Goal: Check status: Check status

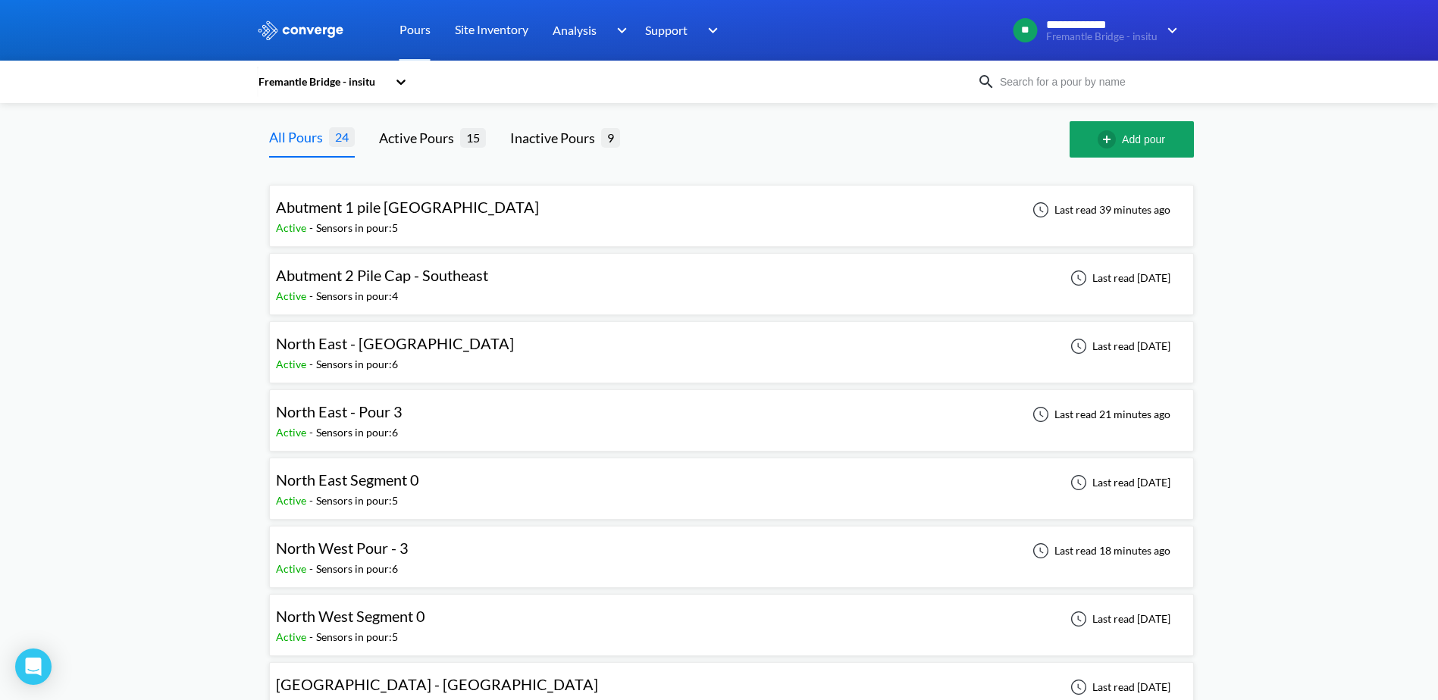
click at [325, 486] on span "North East Segment 0" at bounding box center [347, 480] width 143 height 18
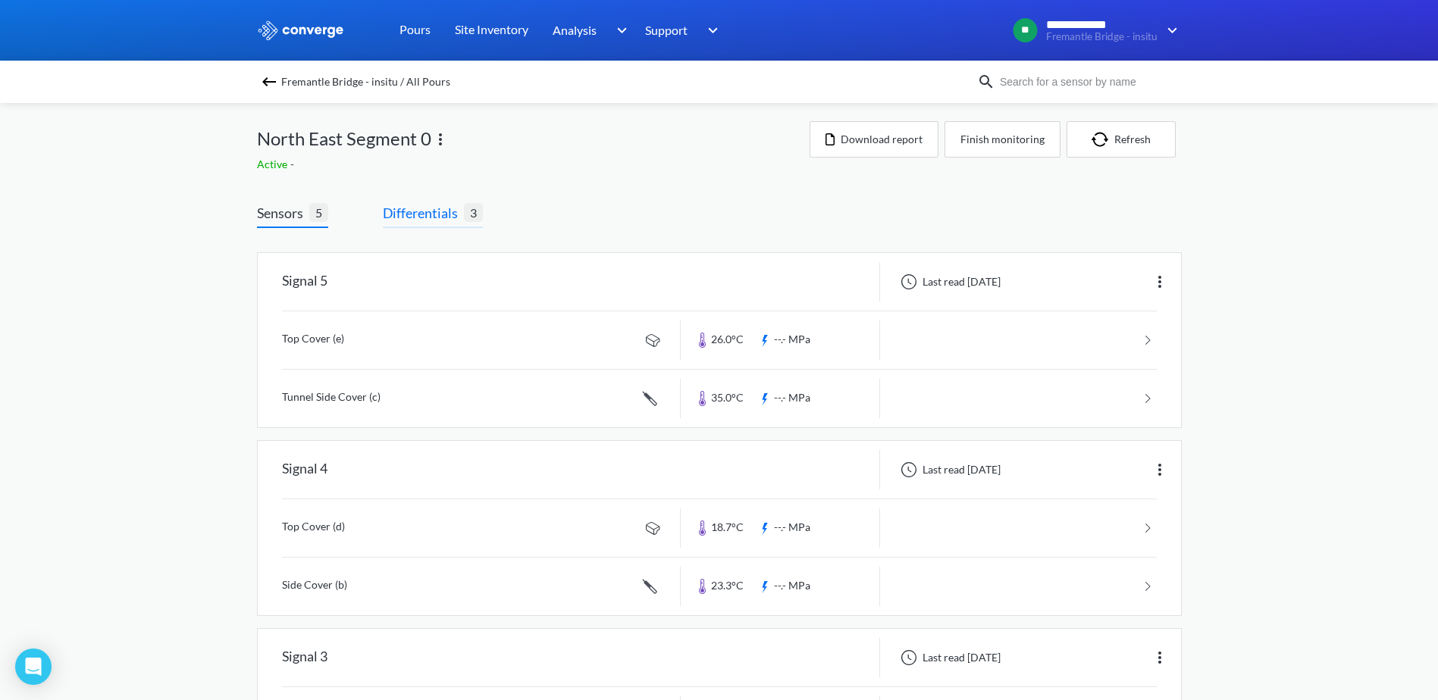
click at [431, 217] on span "Differentials" at bounding box center [423, 212] width 81 height 21
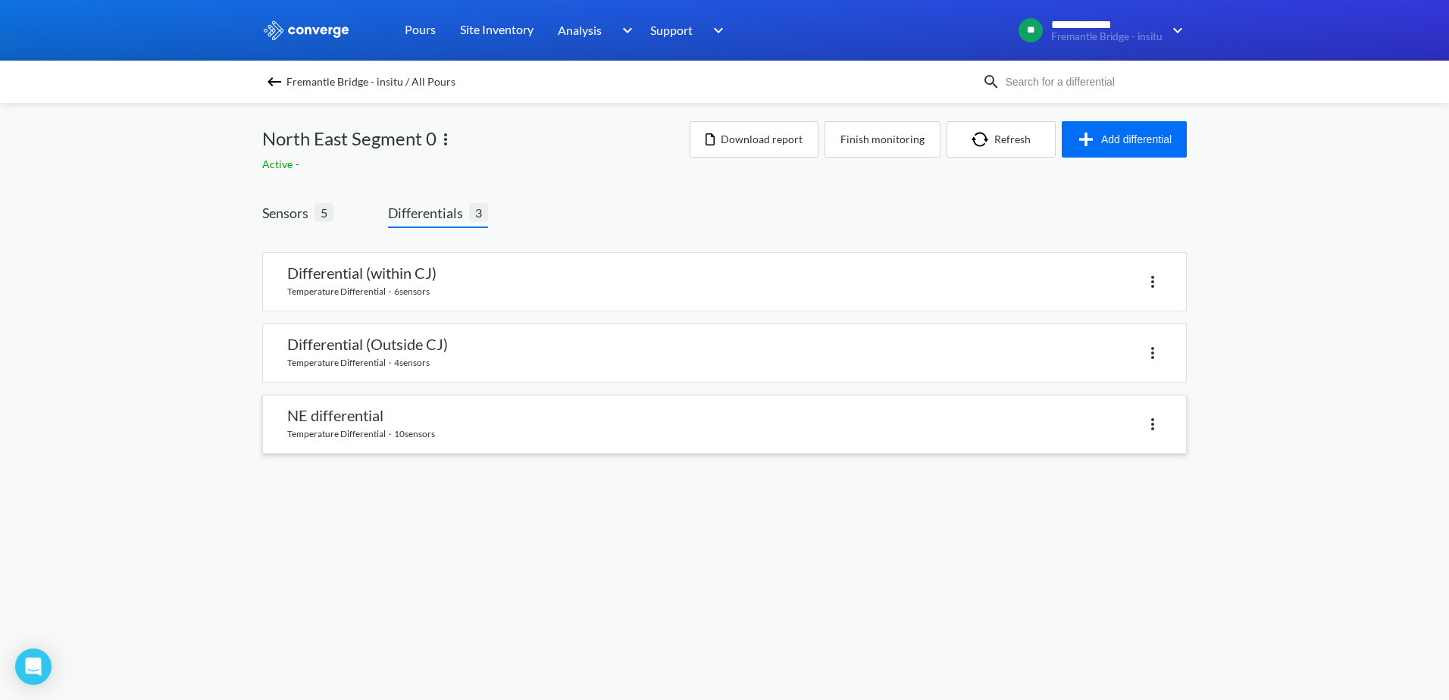
click at [440, 421] on link at bounding box center [724, 425] width 923 height 58
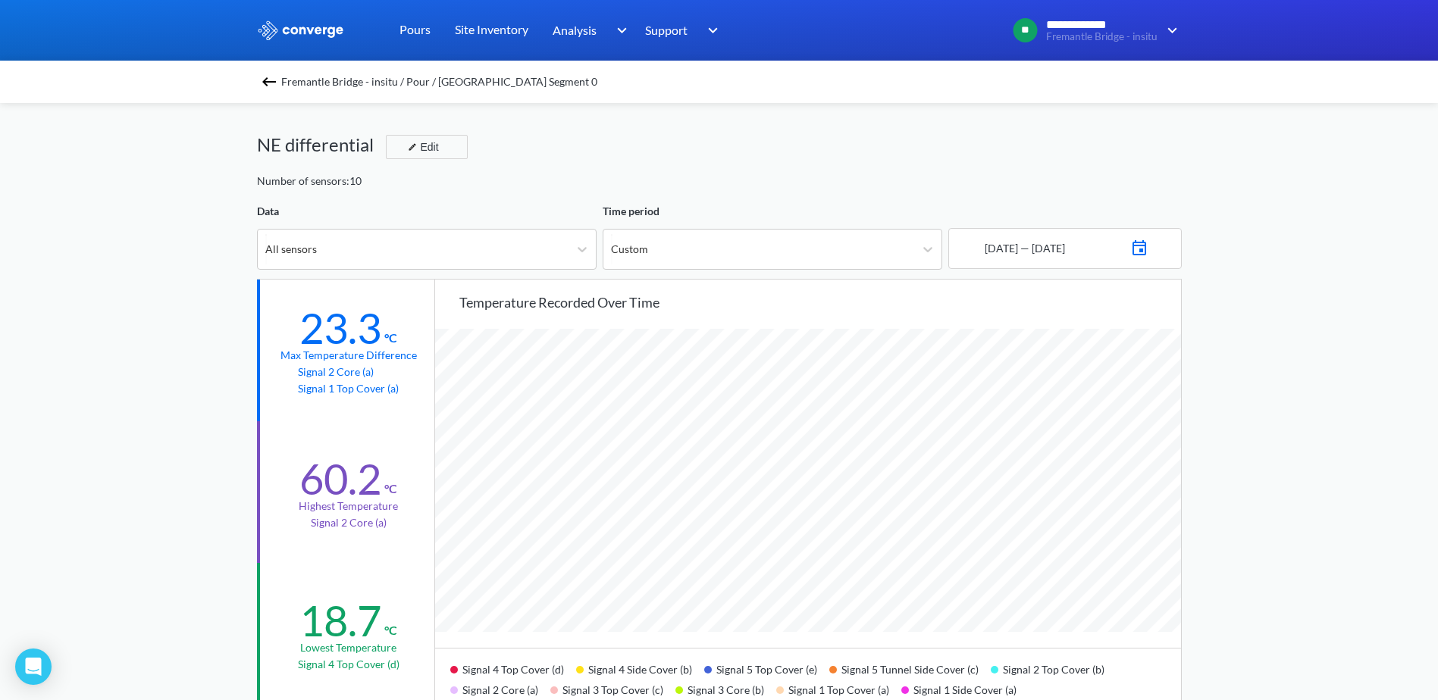
scroll to position [1269, 1438]
click at [278, 81] on img at bounding box center [269, 82] width 18 height 18
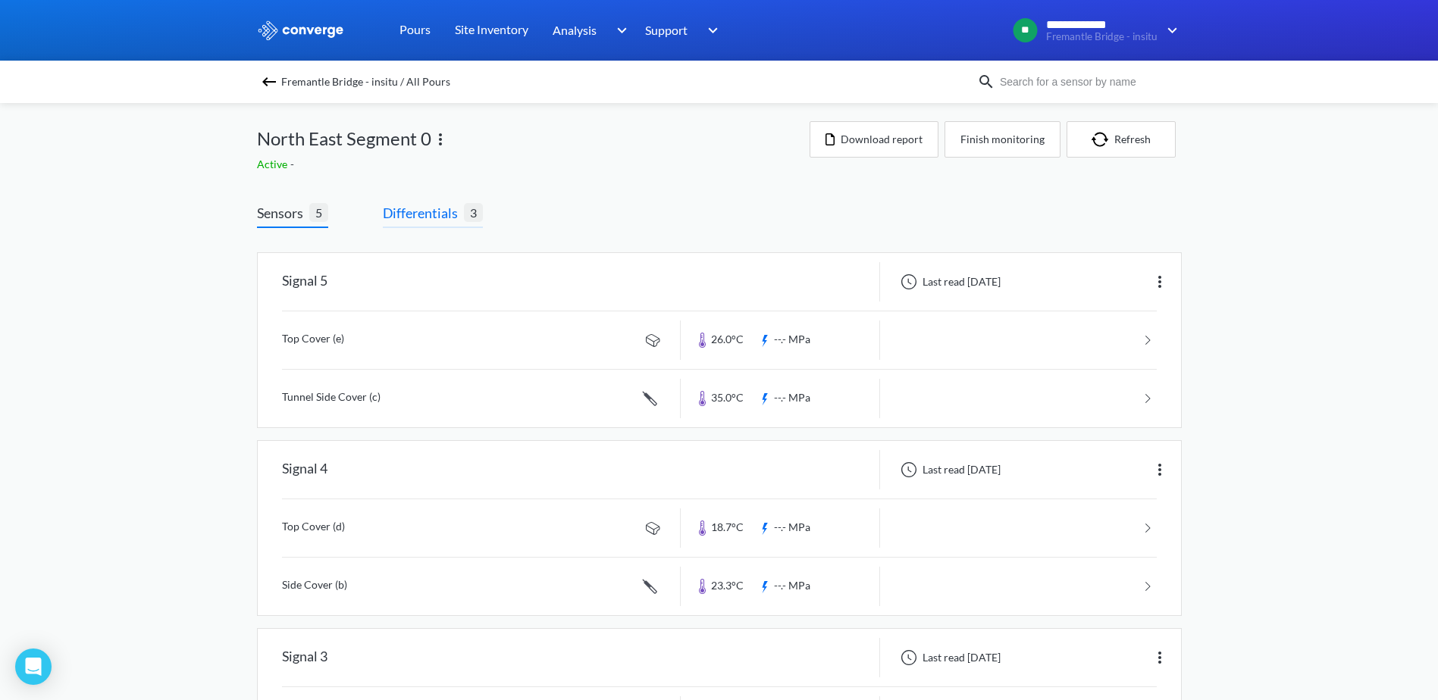
click at [424, 226] on span "Differentials 3" at bounding box center [433, 215] width 100 height 26
click at [424, 217] on span "Differentials" at bounding box center [423, 212] width 81 height 21
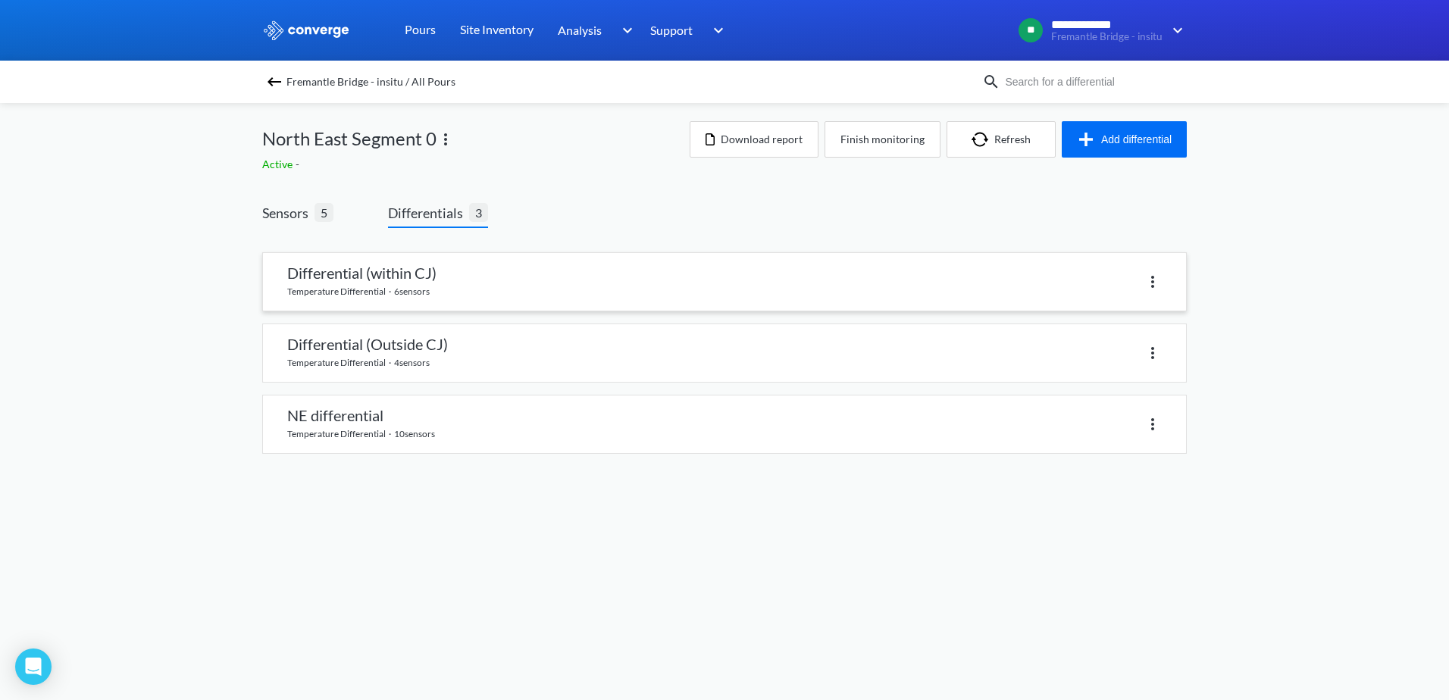
click at [407, 299] on link at bounding box center [724, 282] width 923 height 58
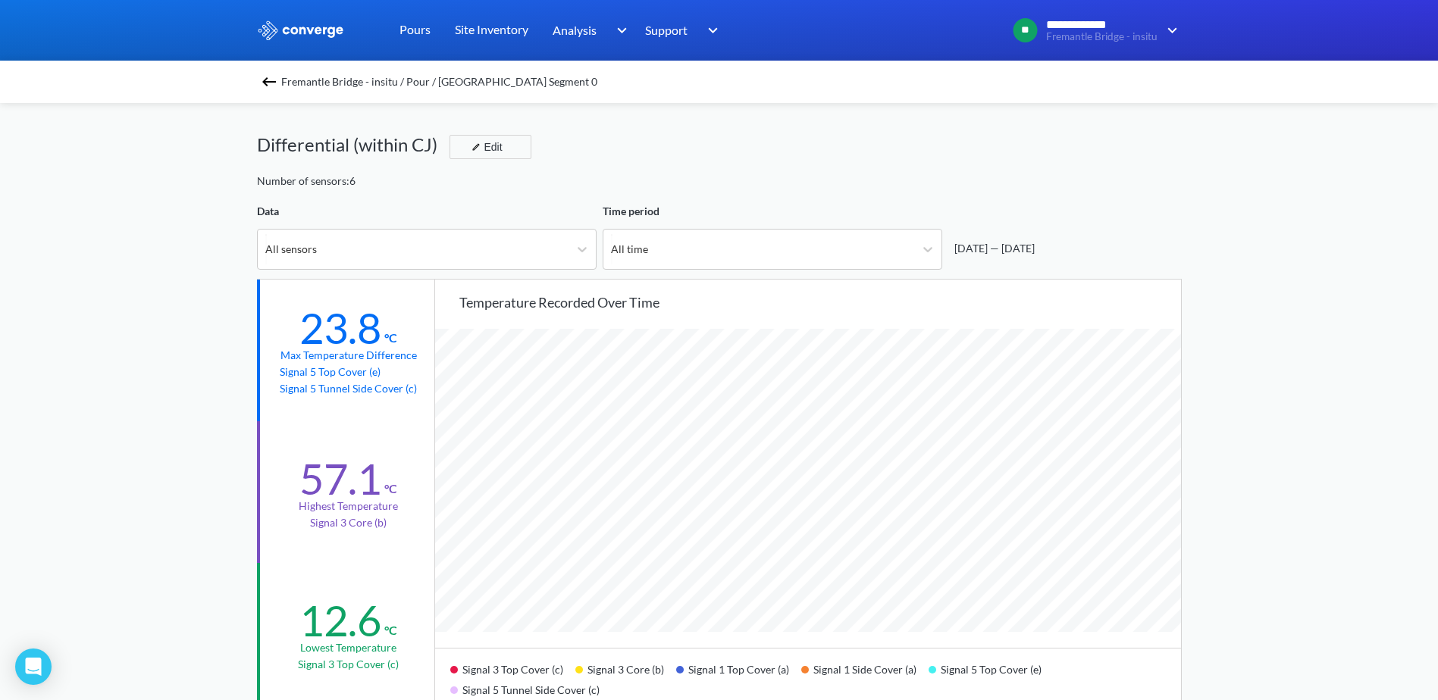
scroll to position [1269, 1438]
click at [884, 251] on div "All time" at bounding box center [758, 249] width 311 height 39
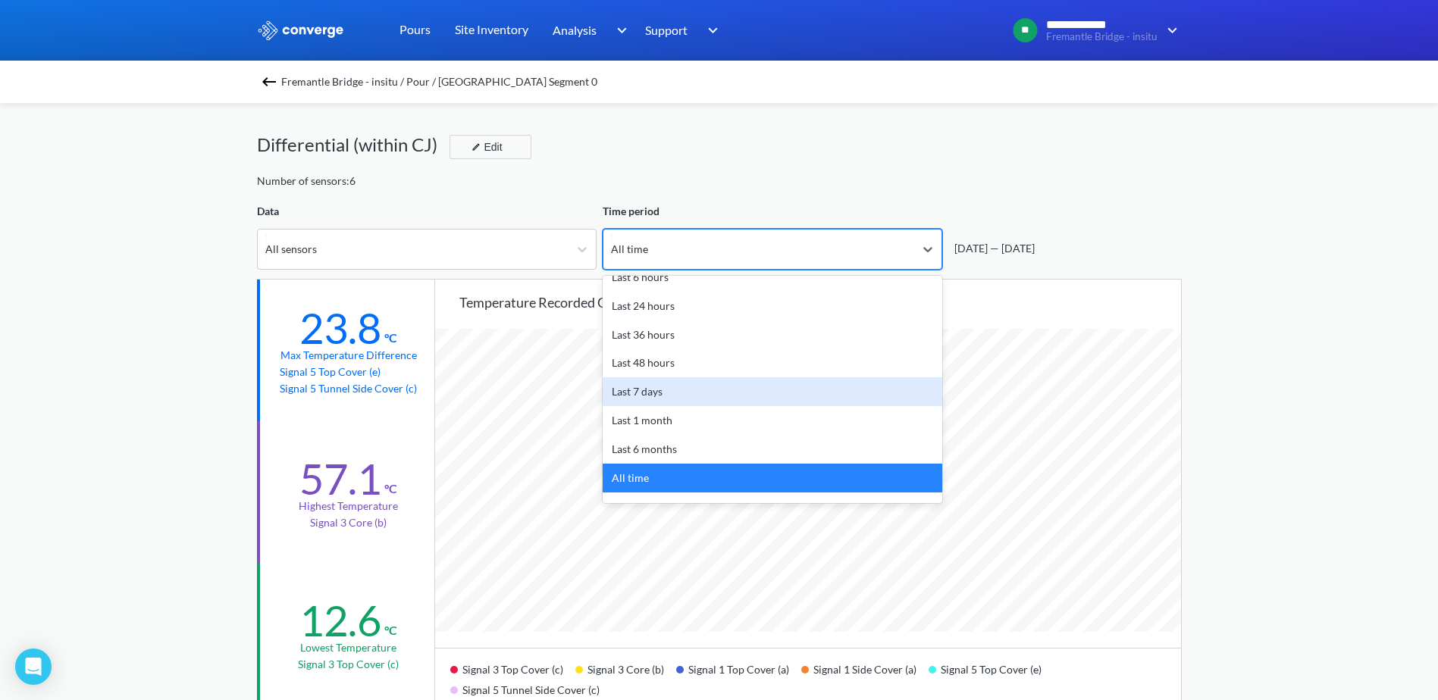
scroll to position [67, 0]
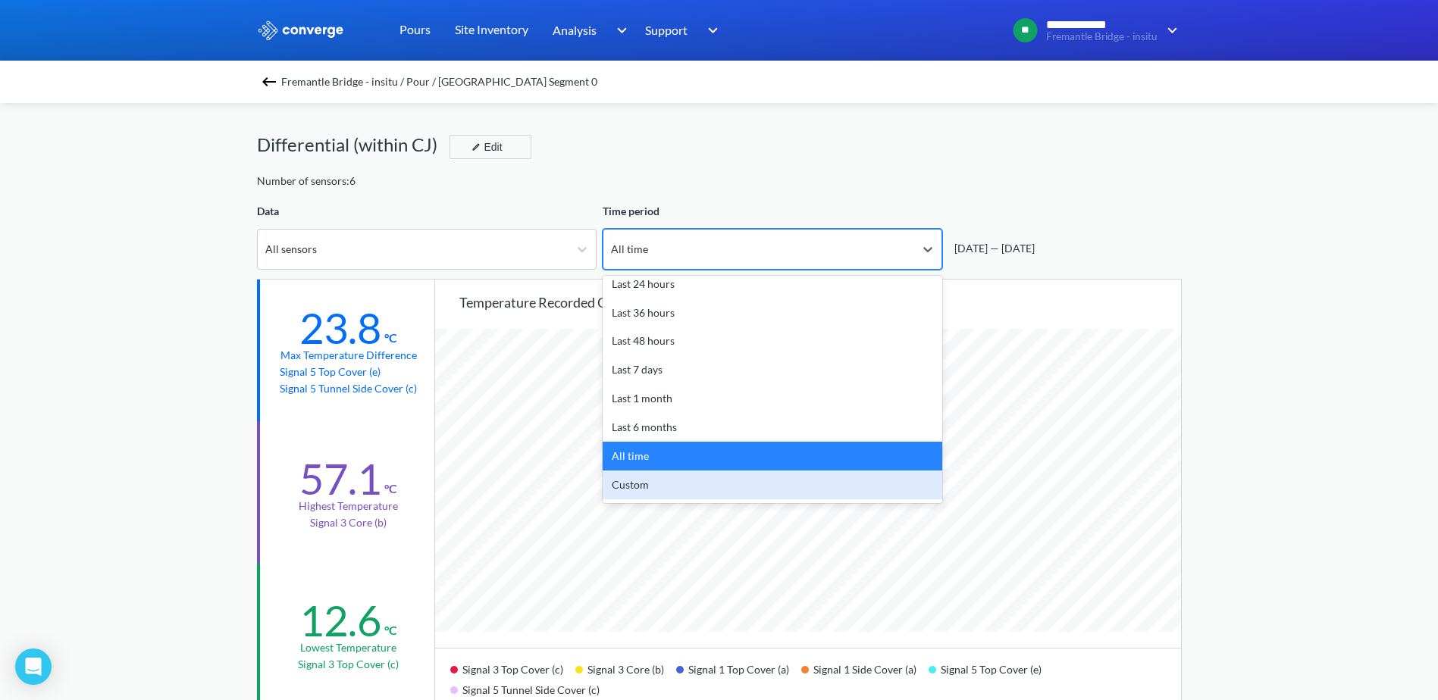
click at [716, 483] on div "Custom" at bounding box center [771, 485] width 339 height 29
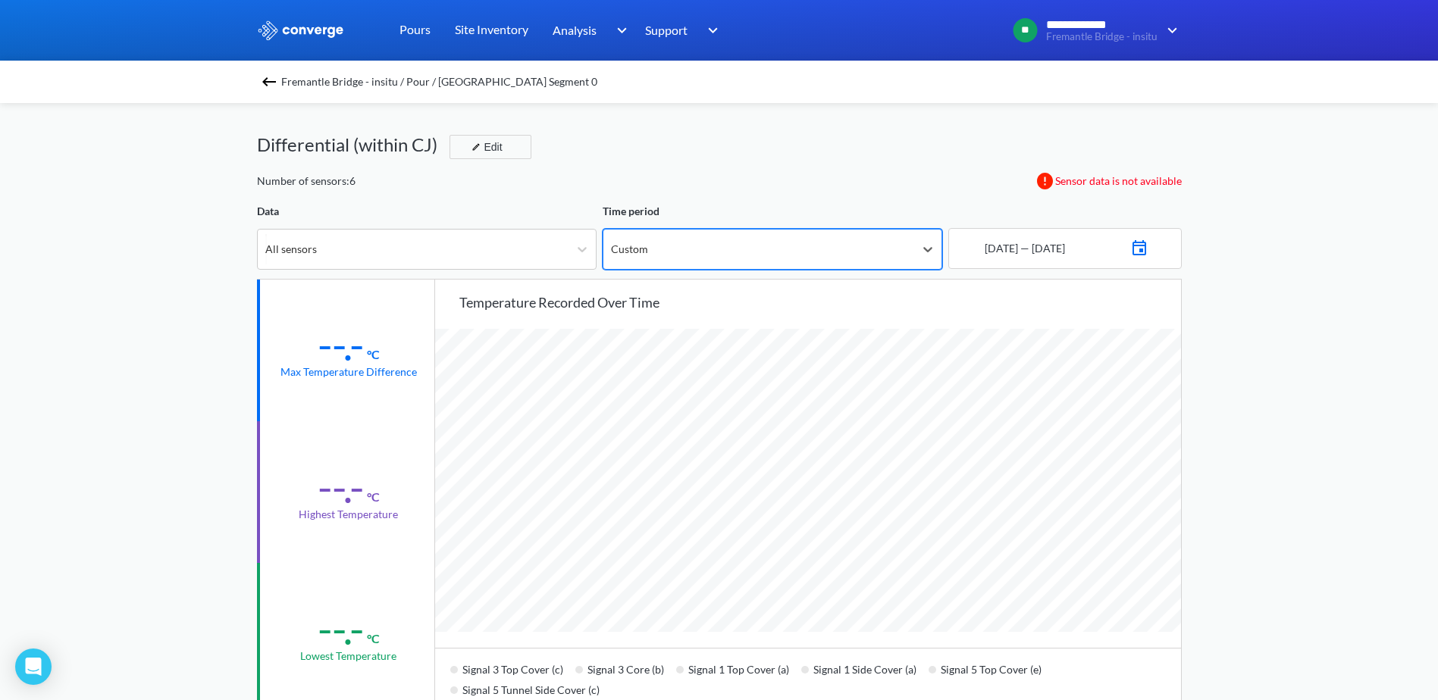
scroll to position [1269, 1438]
click at [985, 249] on div "[DATE] — [DATE]" at bounding box center [1022, 248] width 83 height 17
click at [1148, 255] on img at bounding box center [1139, 246] width 18 height 21
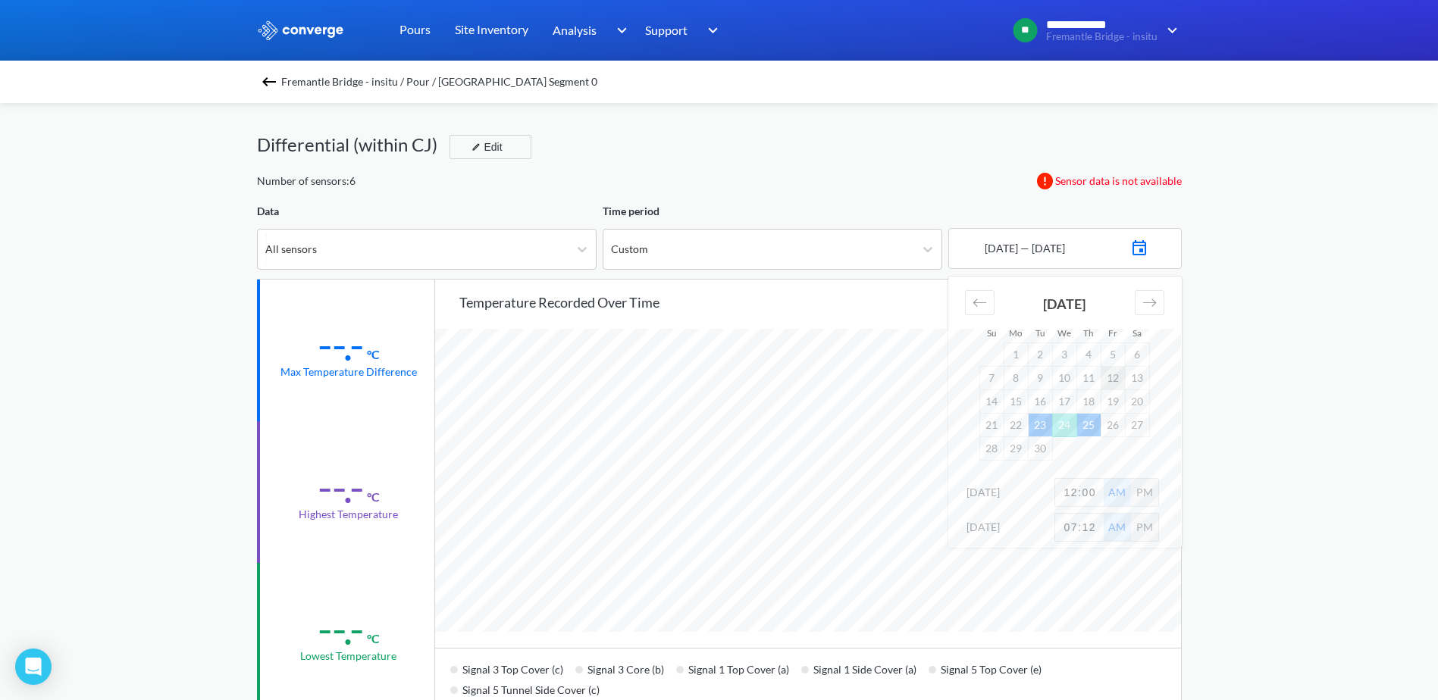
click at [1114, 376] on td "12" at bounding box center [1112, 377] width 24 height 23
click at [1072, 495] on input "12:00" at bounding box center [1079, 492] width 48 height 27
type input "5:00"
click at [1144, 499] on div "PM" at bounding box center [1144, 492] width 27 height 27
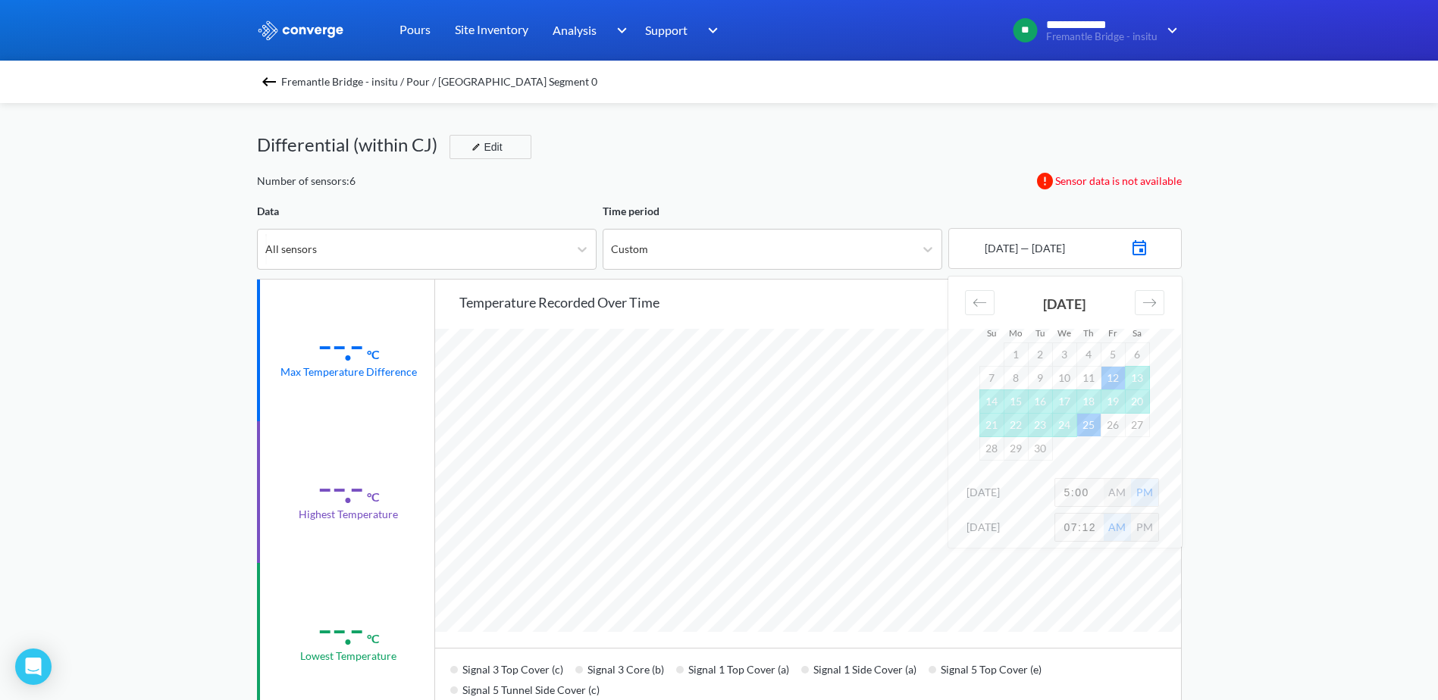
click at [1216, 463] on div "**********" at bounding box center [719, 635] width 1438 height 1270
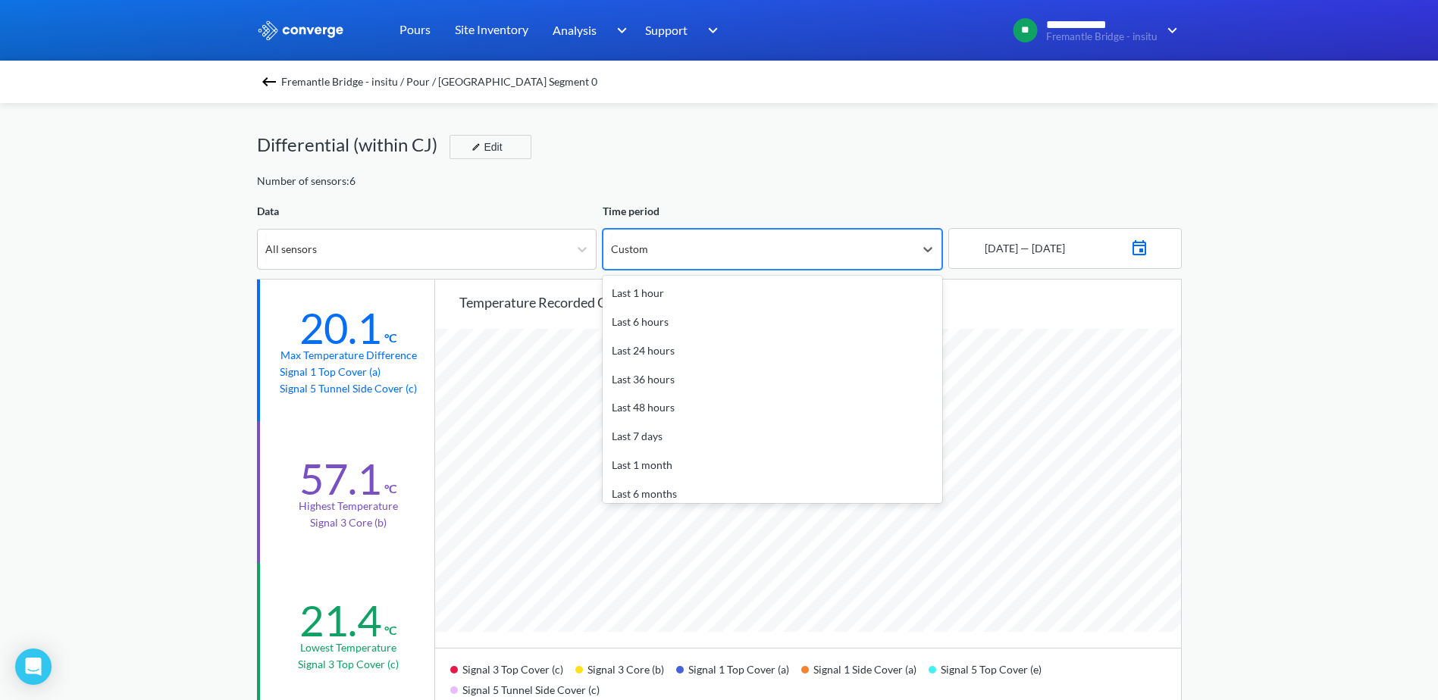
click at [690, 251] on div "Custom" at bounding box center [758, 249] width 311 height 39
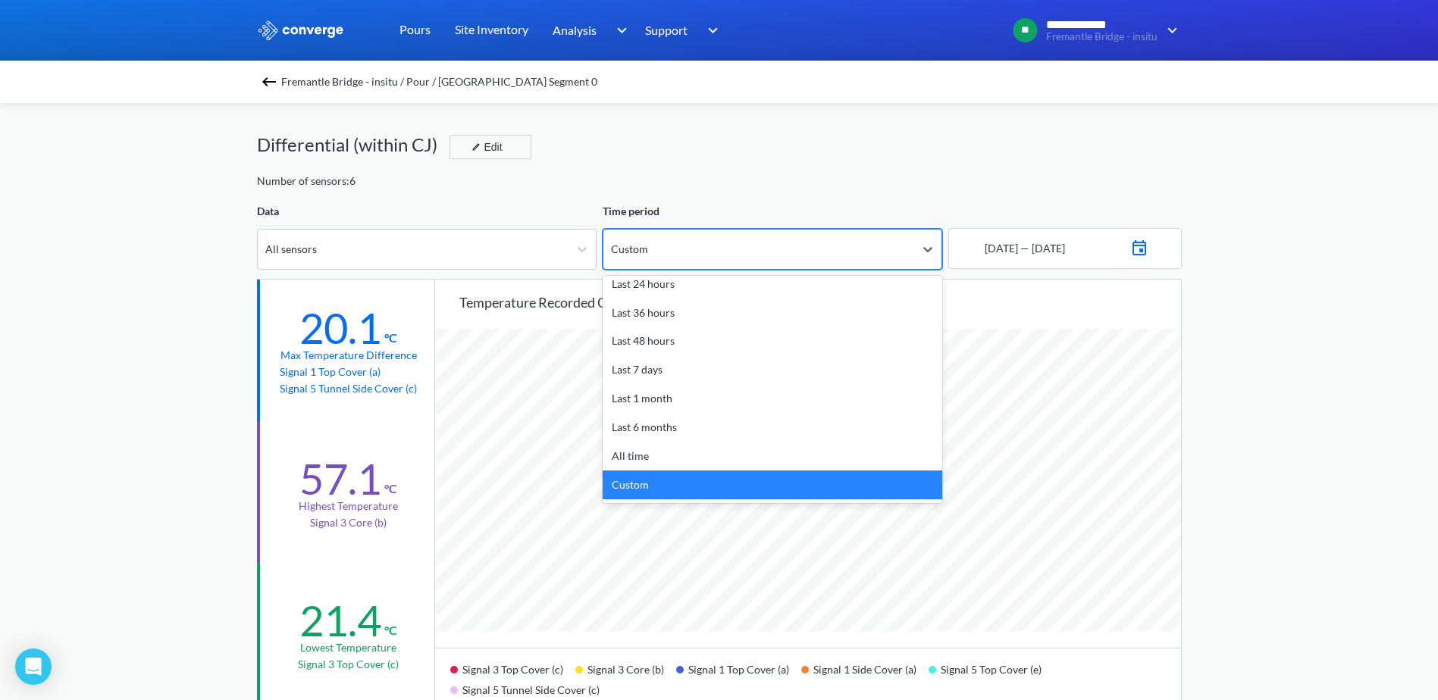
click at [690, 251] on div "Custom" at bounding box center [758, 249] width 311 height 39
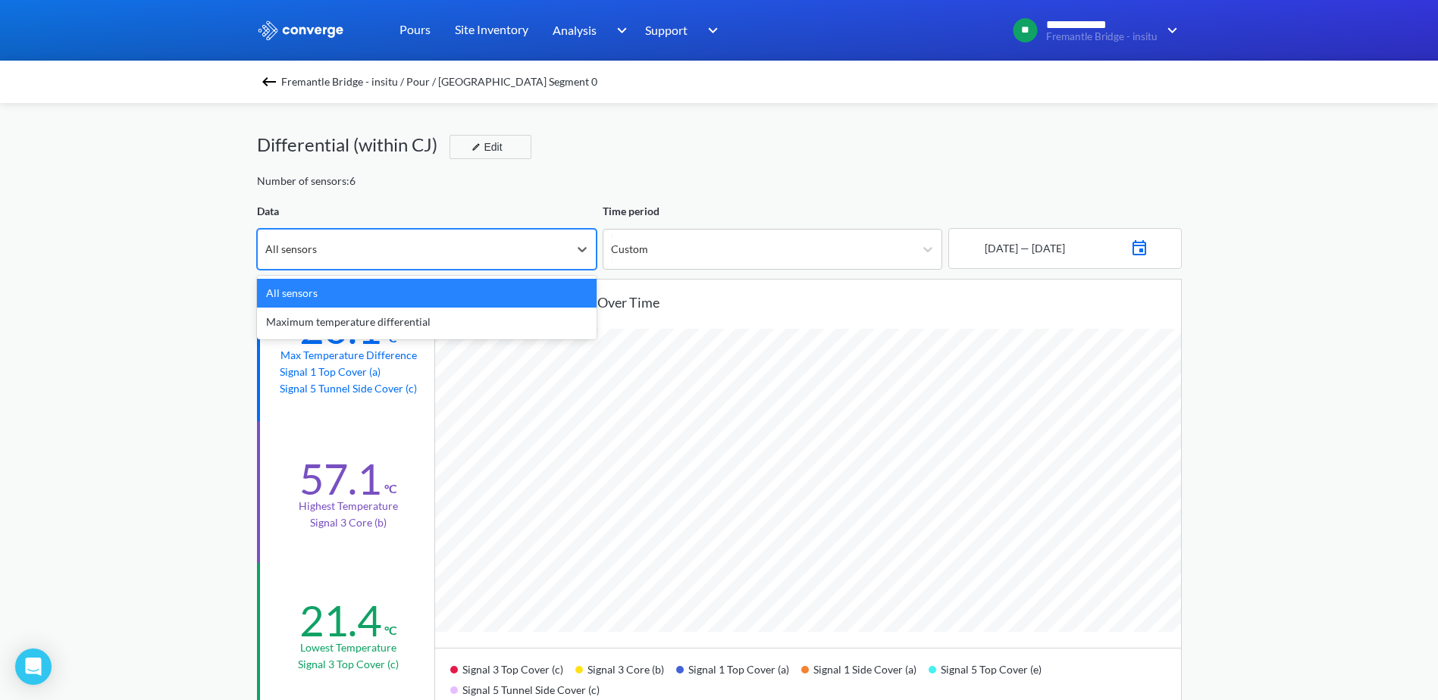
click at [463, 236] on div "All sensors" at bounding box center [413, 249] width 311 height 39
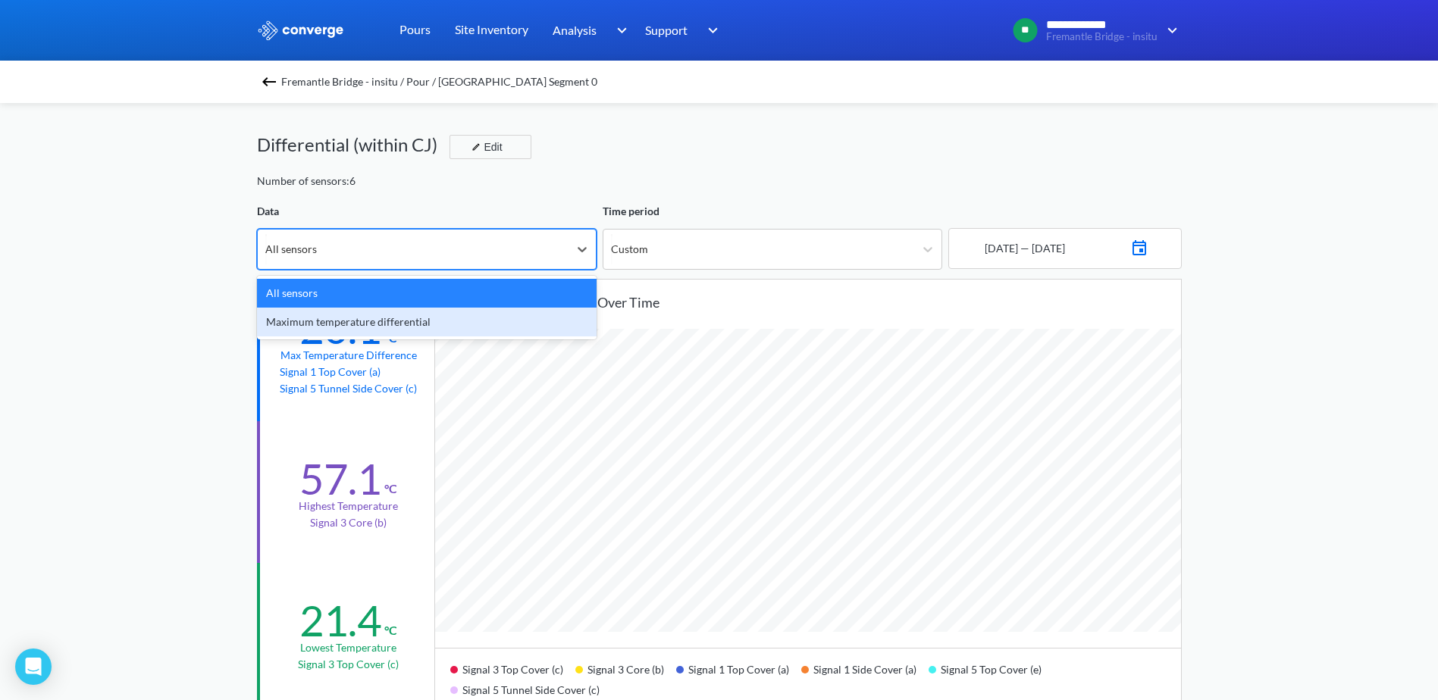
click at [428, 325] on div "Maximum temperature differential" at bounding box center [426, 322] width 339 height 29
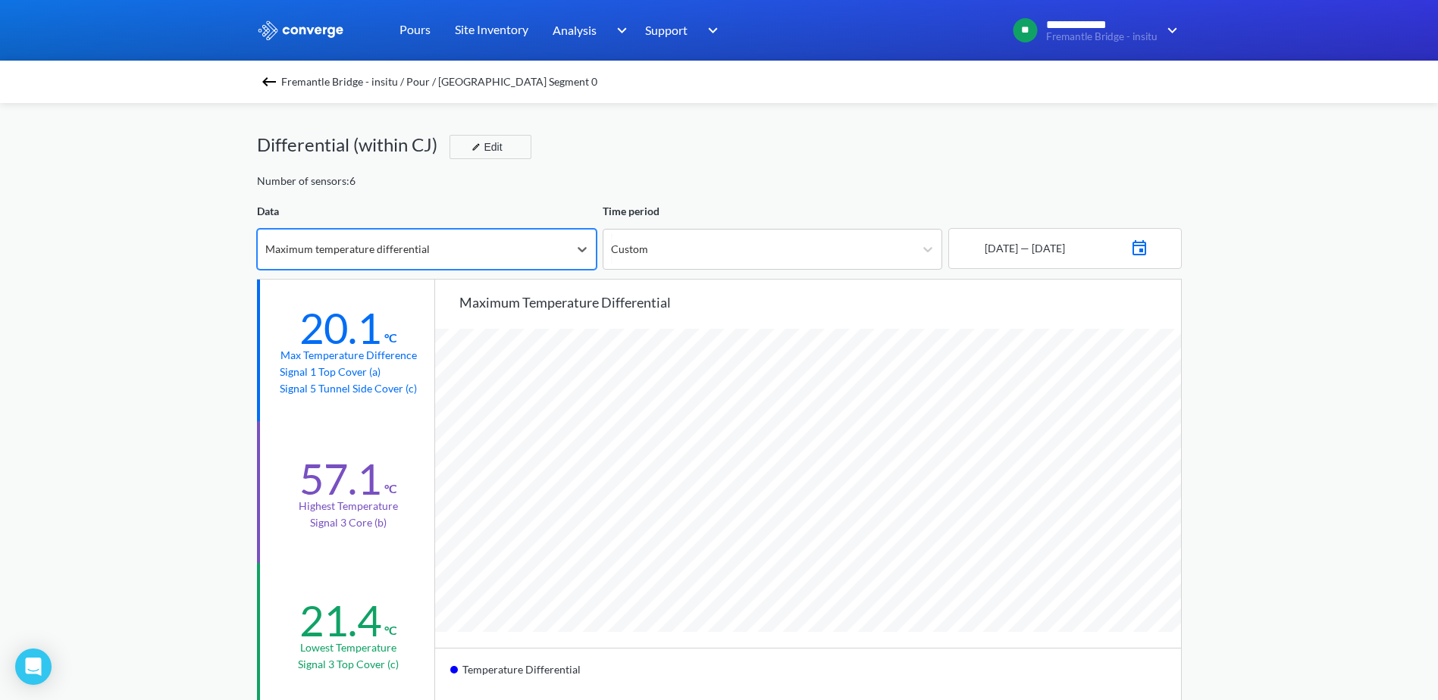
scroll to position [1269, 1438]
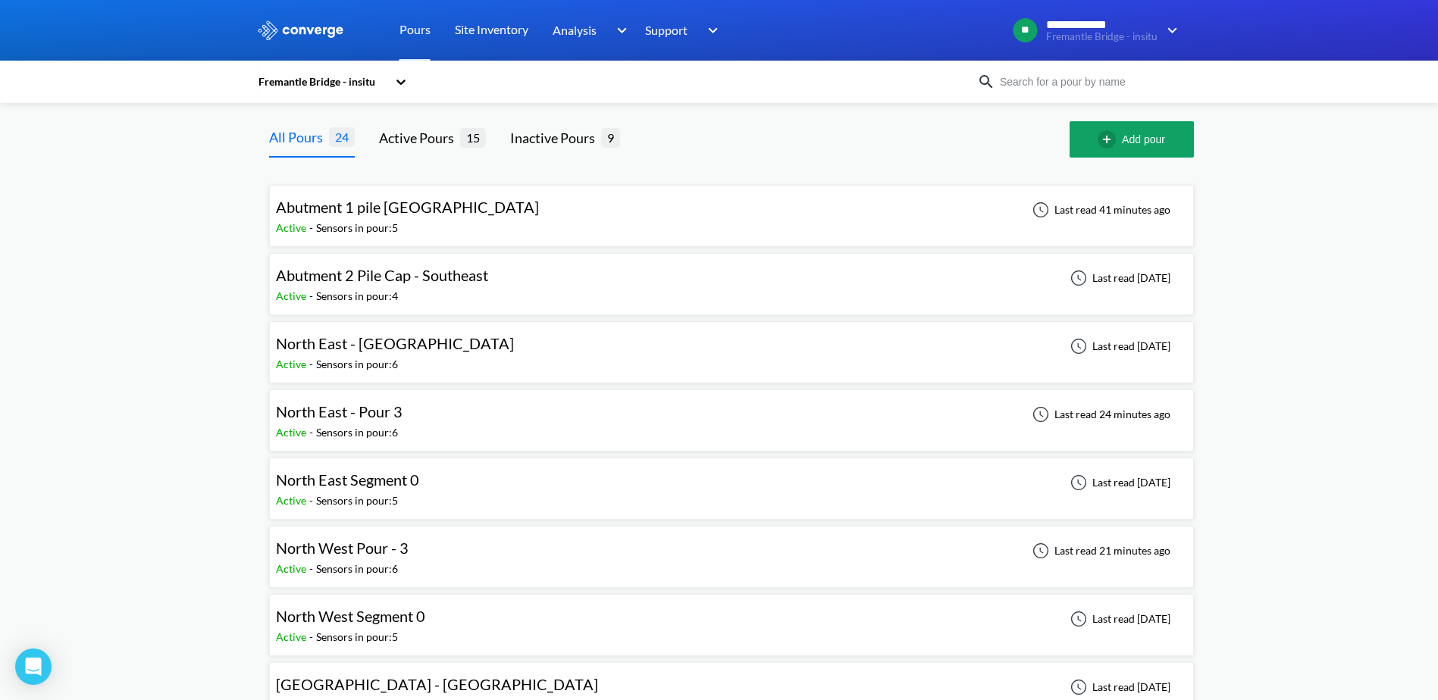
click at [392, 641] on div "Sensors in pour: 5" at bounding box center [357, 637] width 82 height 17
click at [366, 491] on div "North East Segment 0" at bounding box center [347, 479] width 143 height 23
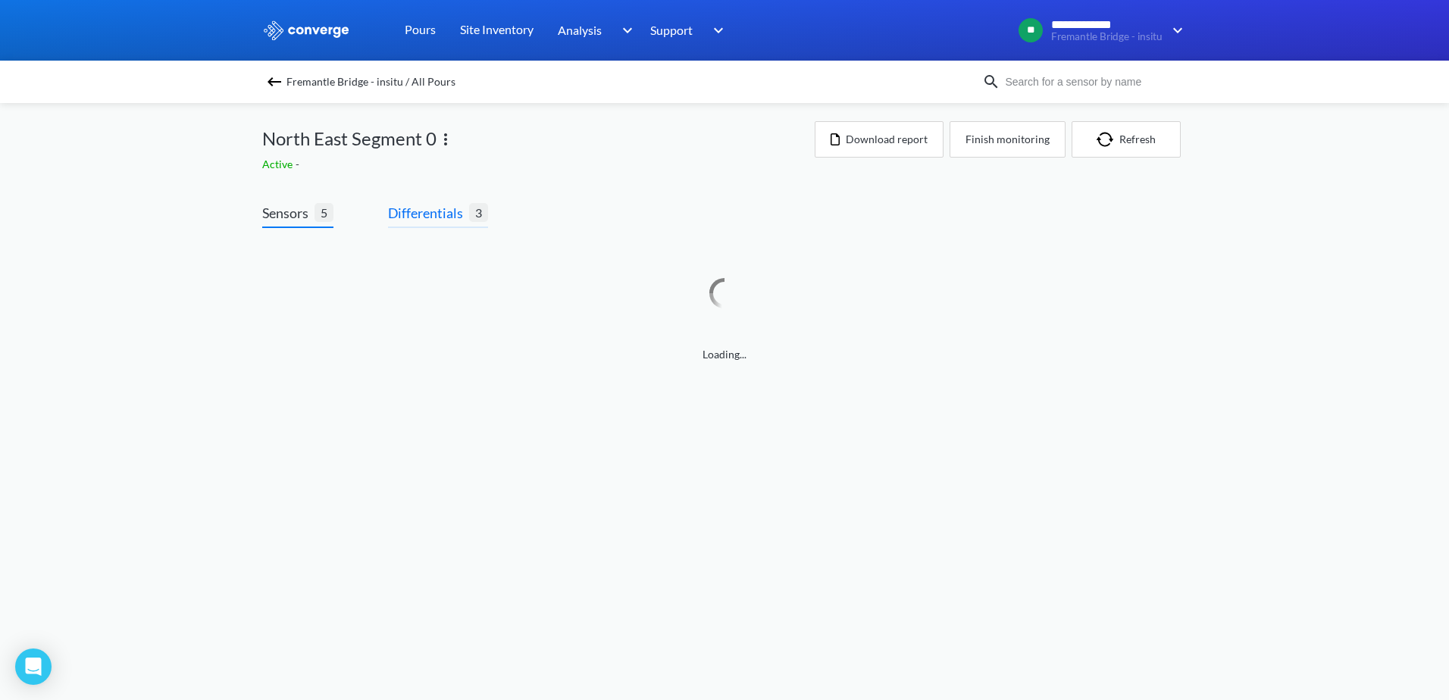
click at [430, 208] on span "Differentials" at bounding box center [428, 212] width 81 height 21
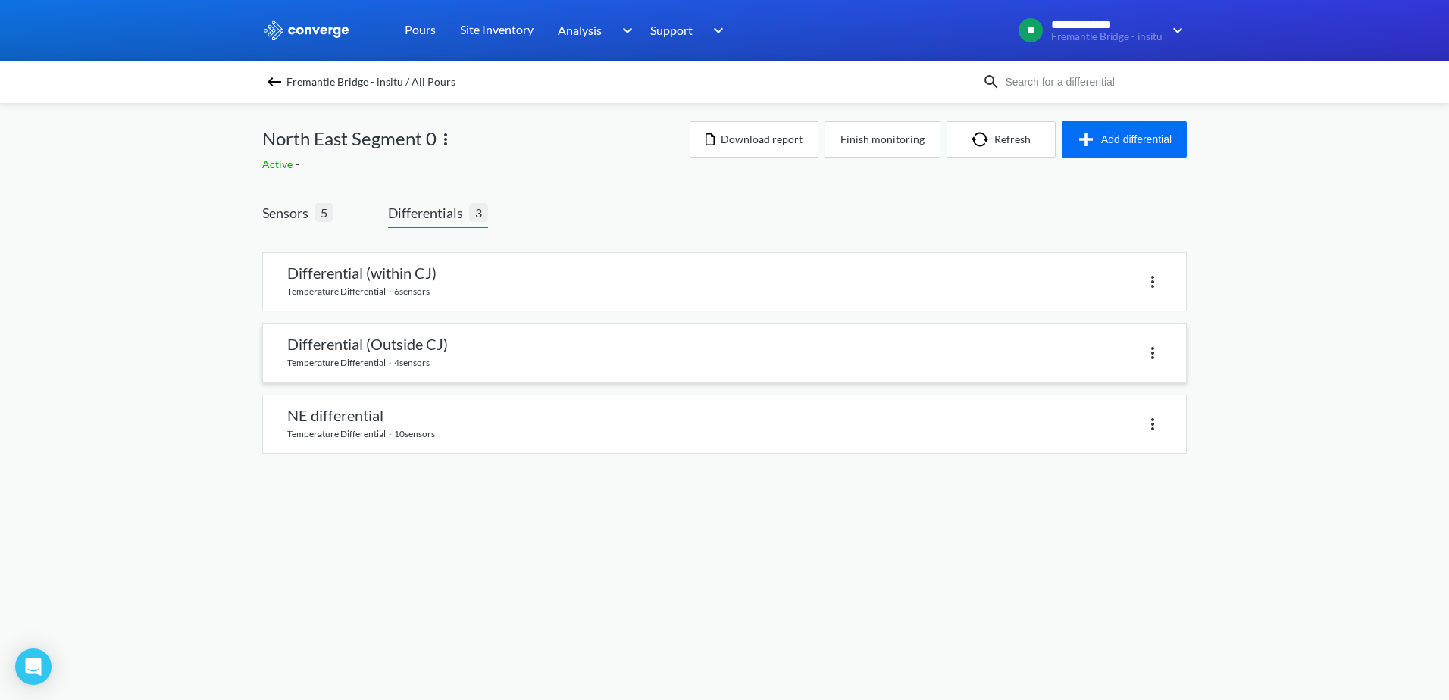
click at [436, 355] on link at bounding box center [724, 353] width 923 height 58
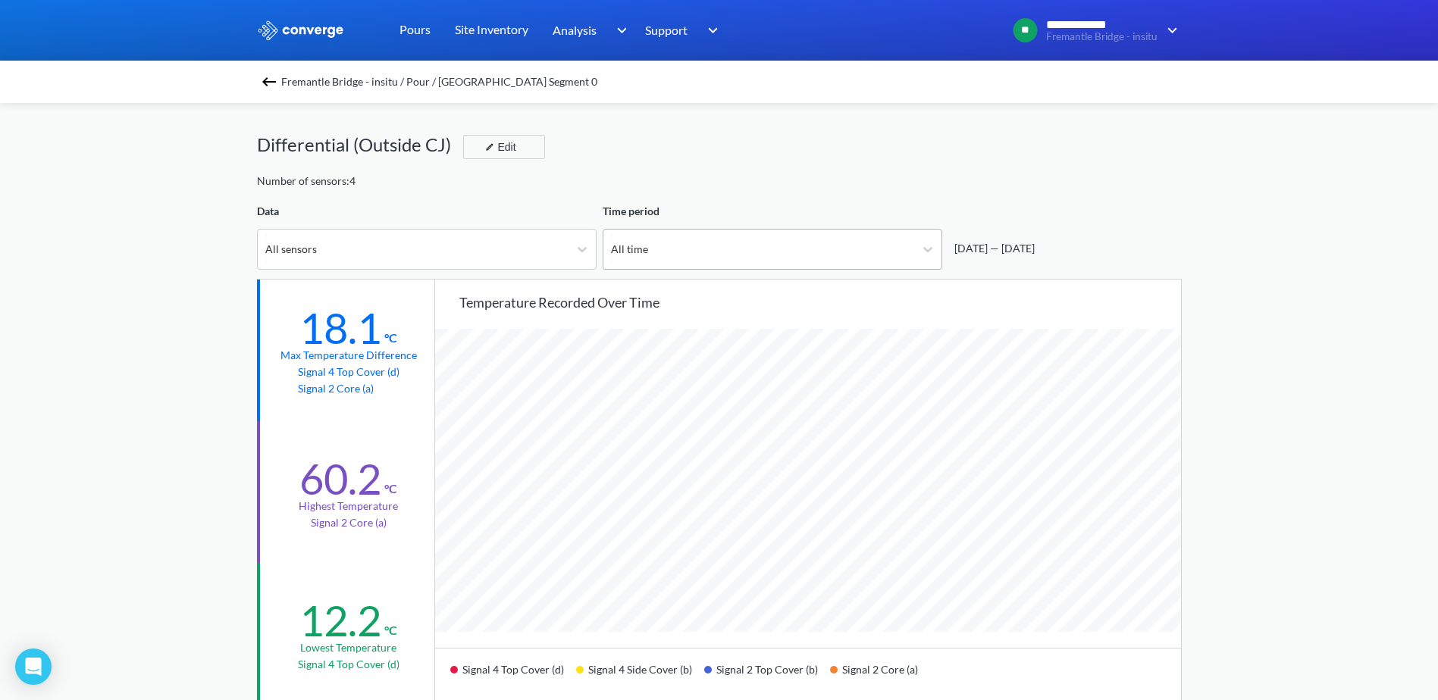
scroll to position [1269, 1438]
click at [731, 255] on div "All time" at bounding box center [758, 249] width 311 height 39
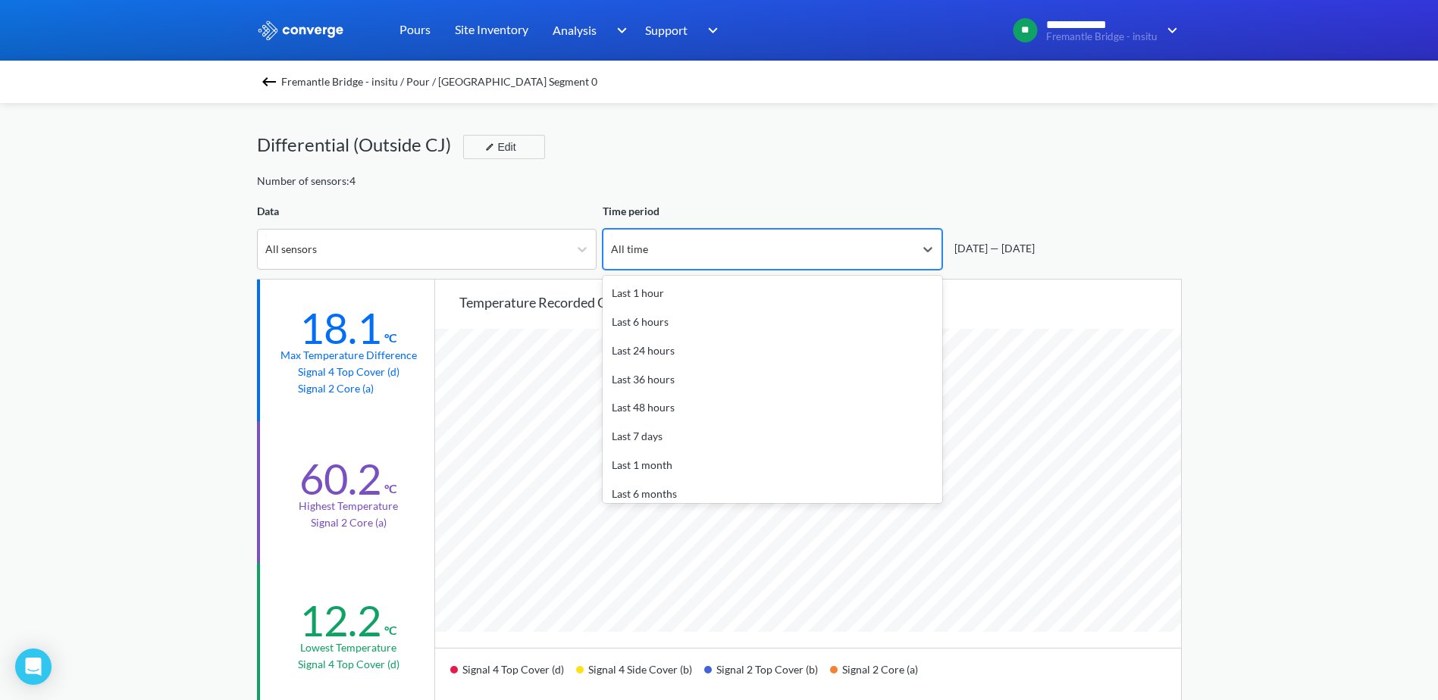
scroll to position [45, 0]
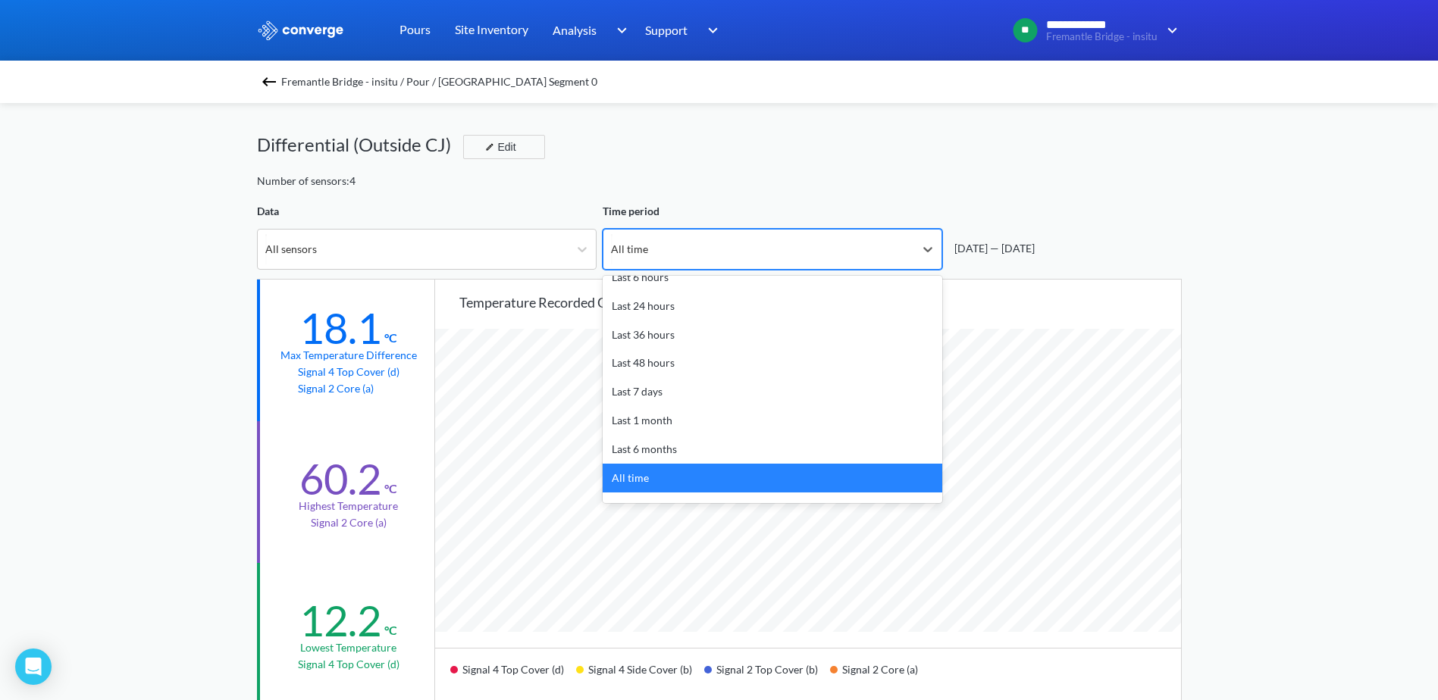
click at [731, 255] on div "All time" at bounding box center [758, 249] width 311 height 39
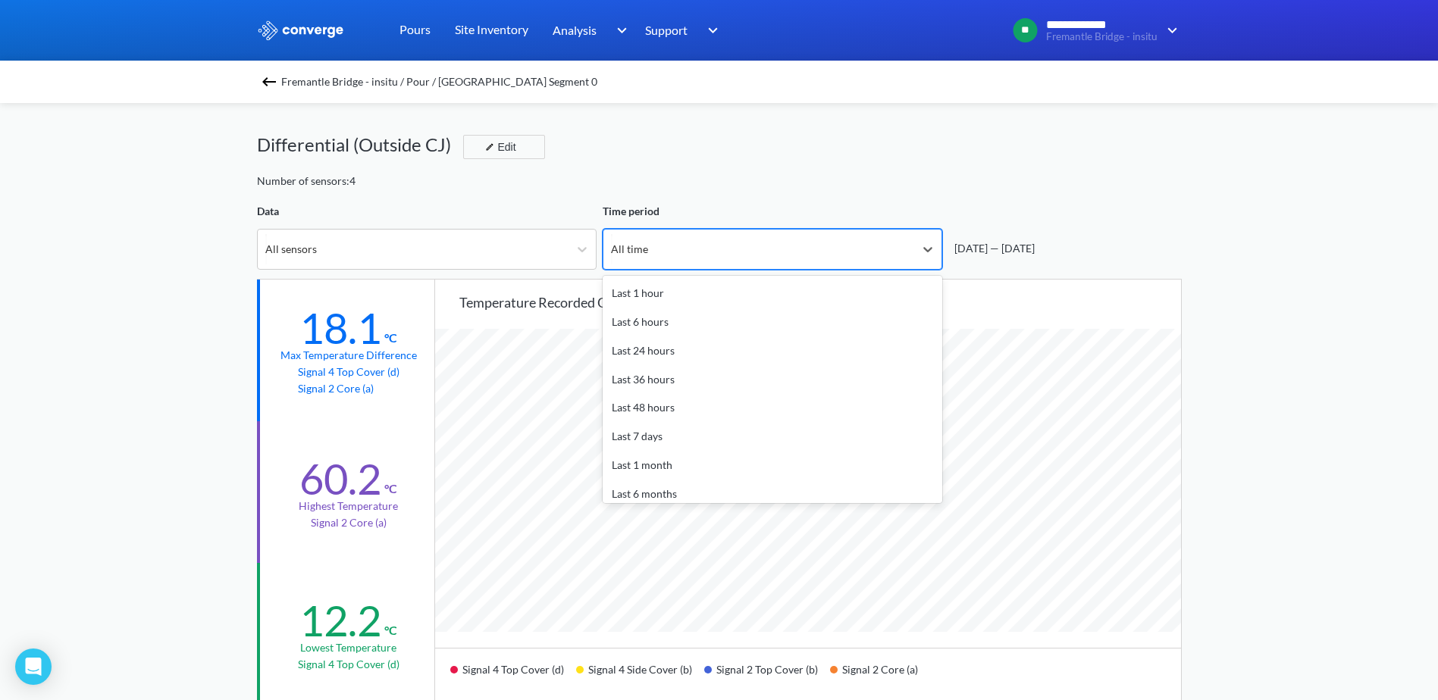
click at [731, 255] on div "All time" at bounding box center [758, 249] width 311 height 39
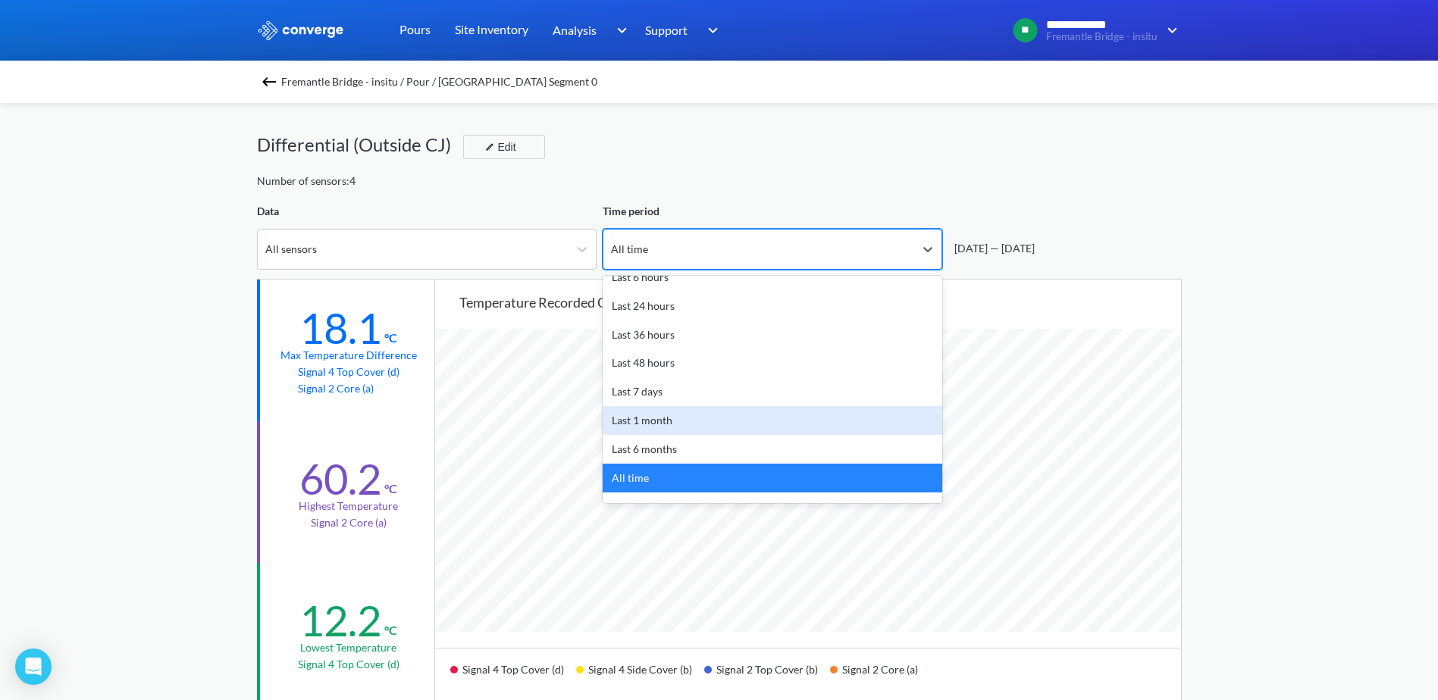
scroll to position [67, 0]
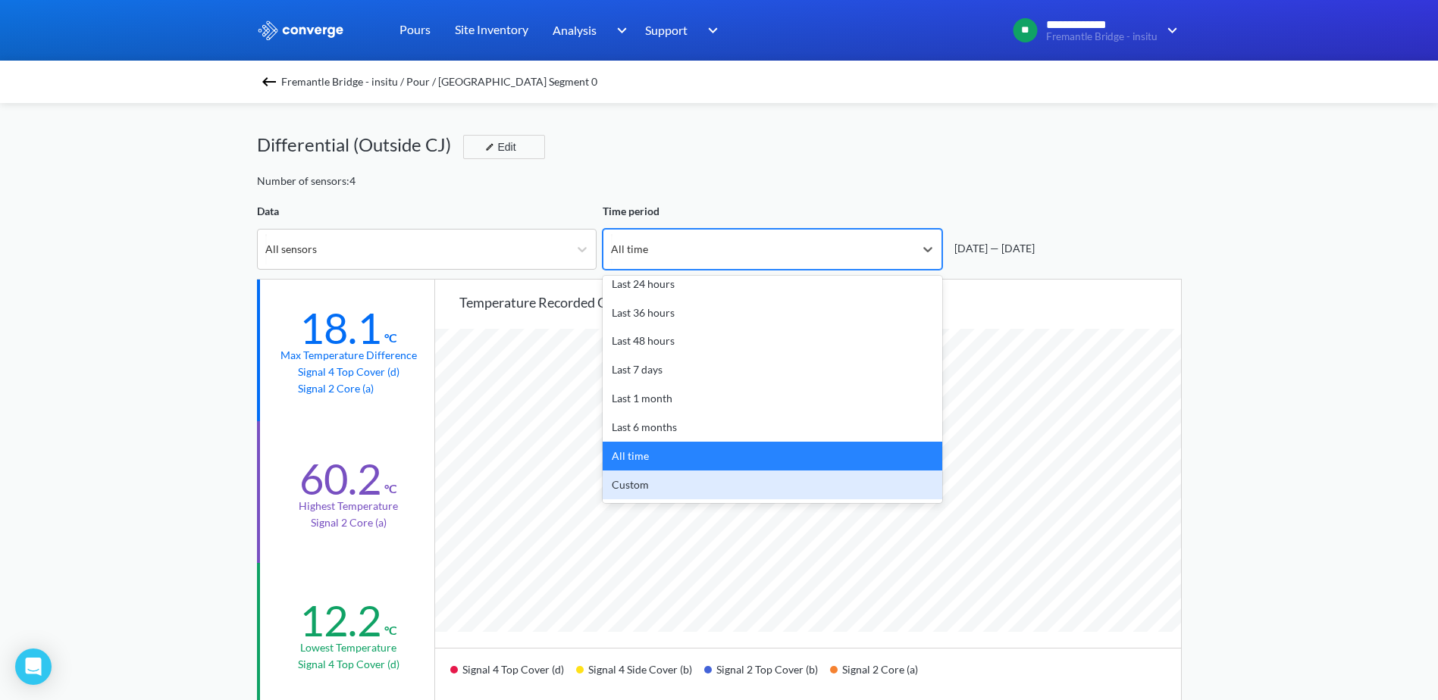
click at [676, 487] on div "Custom" at bounding box center [771, 485] width 339 height 29
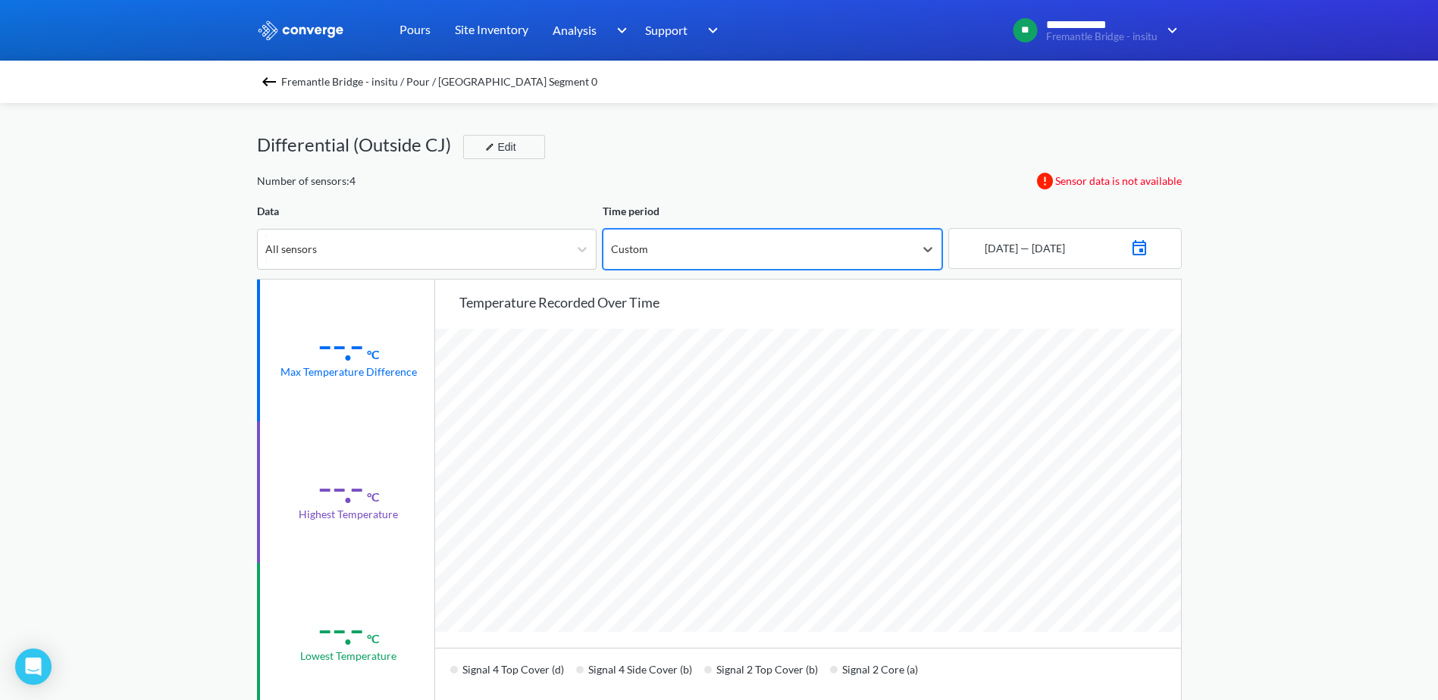
scroll to position [1269, 1438]
click at [1147, 249] on img at bounding box center [1139, 246] width 18 height 21
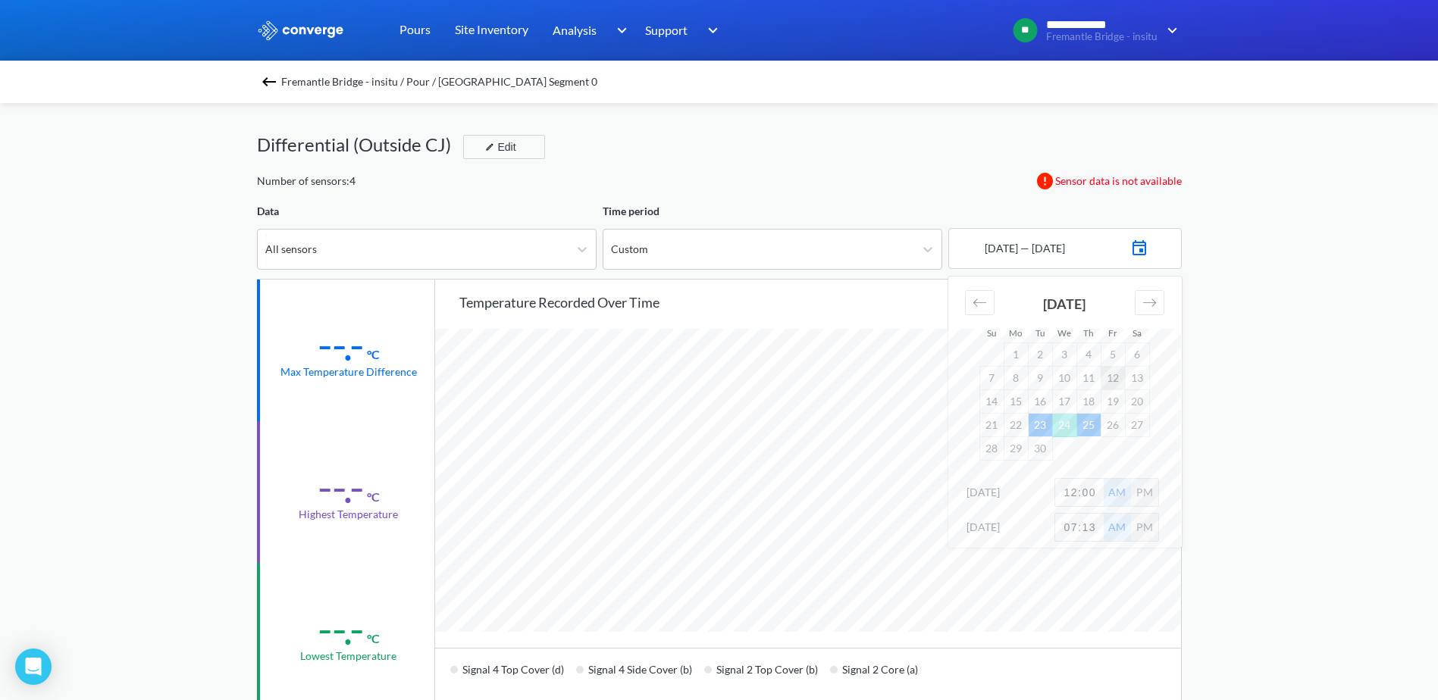
click at [1103, 377] on td "12" at bounding box center [1112, 377] width 24 height 23
click at [1068, 486] on input "12:00" at bounding box center [1079, 492] width 48 height 27
type input "5:00"
click at [1150, 492] on div "PM" at bounding box center [1144, 492] width 27 height 27
click at [1188, 501] on div "**********" at bounding box center [719, 635] width 1438 height 1270
